Goal: Information Seeking & Learning: Learn about a topic

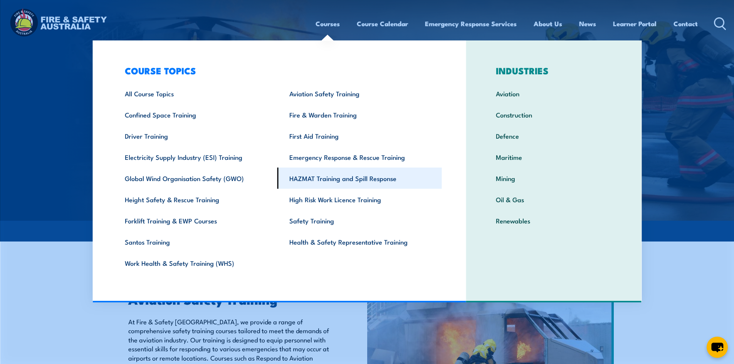
click at [343, 178] on link "HAZMAT Training and Spill Response" at bounding box center [360, 178] width 165 height 21
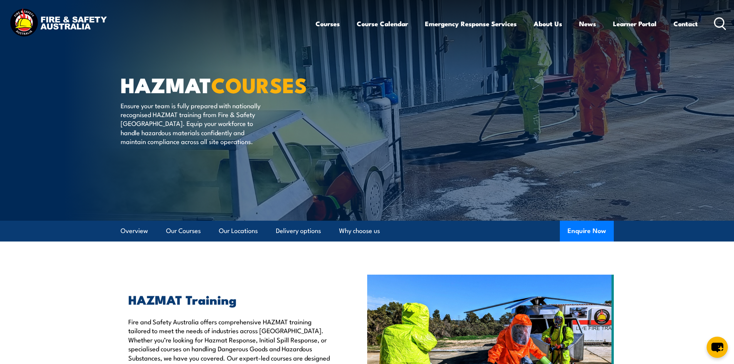
click at [723, 24] on icon at bounding box center [720, 23] width 12 height 13
click at [717, 21] on icon at bounding box center [720, 23] width 12 height 13
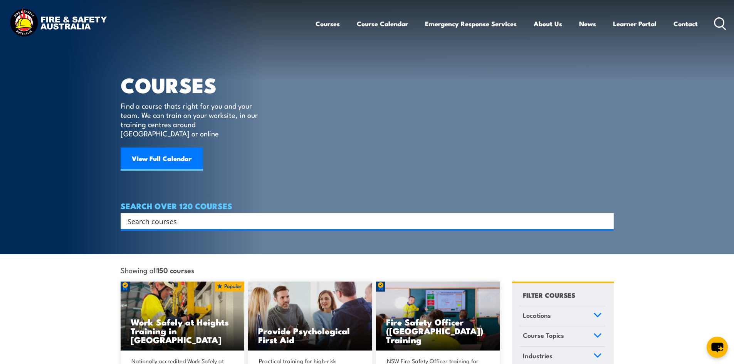
click at [233, 215] on input "Search input" at bounding box center [363, 221] width 470 height 12
type input "dangerous goods by air"
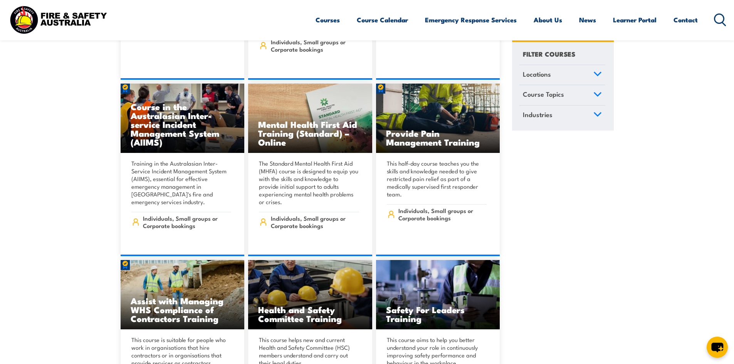
scroll to position [4703, 0]
